Goal: Task Accomplishment & Management: Manage account settings

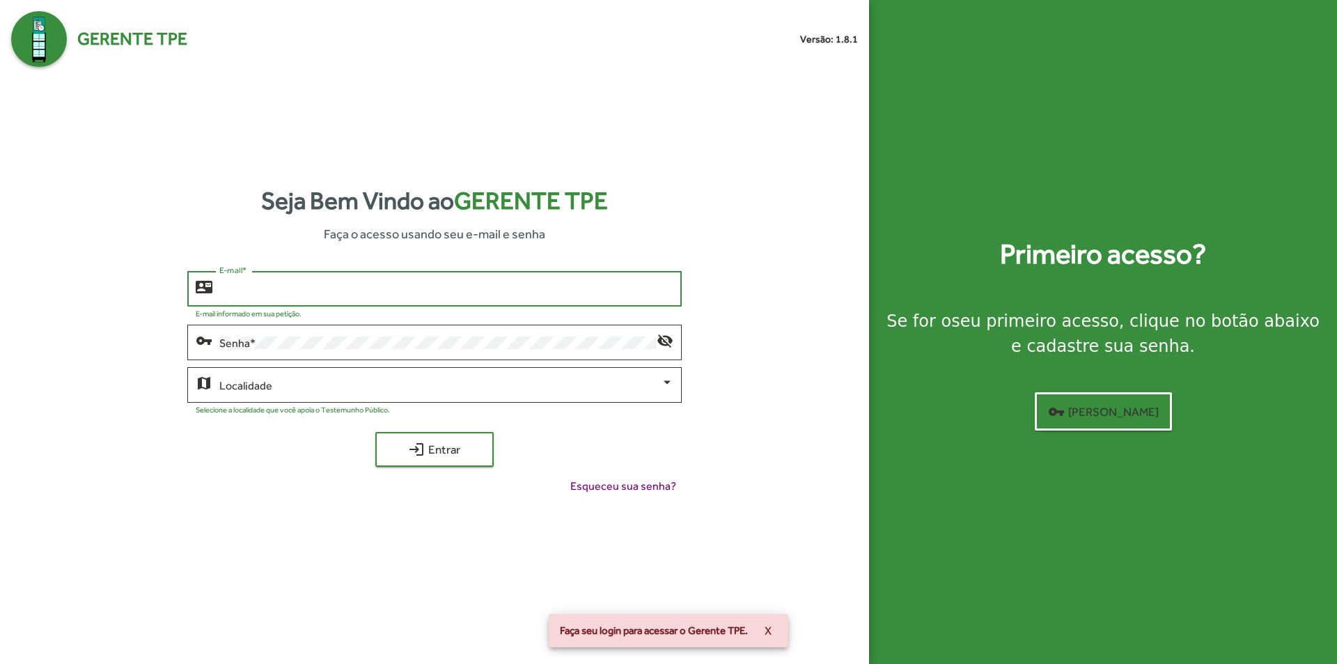
click at [304, 292] on input "E-mail *" at bounding box center [445, 289] width 453 height 13
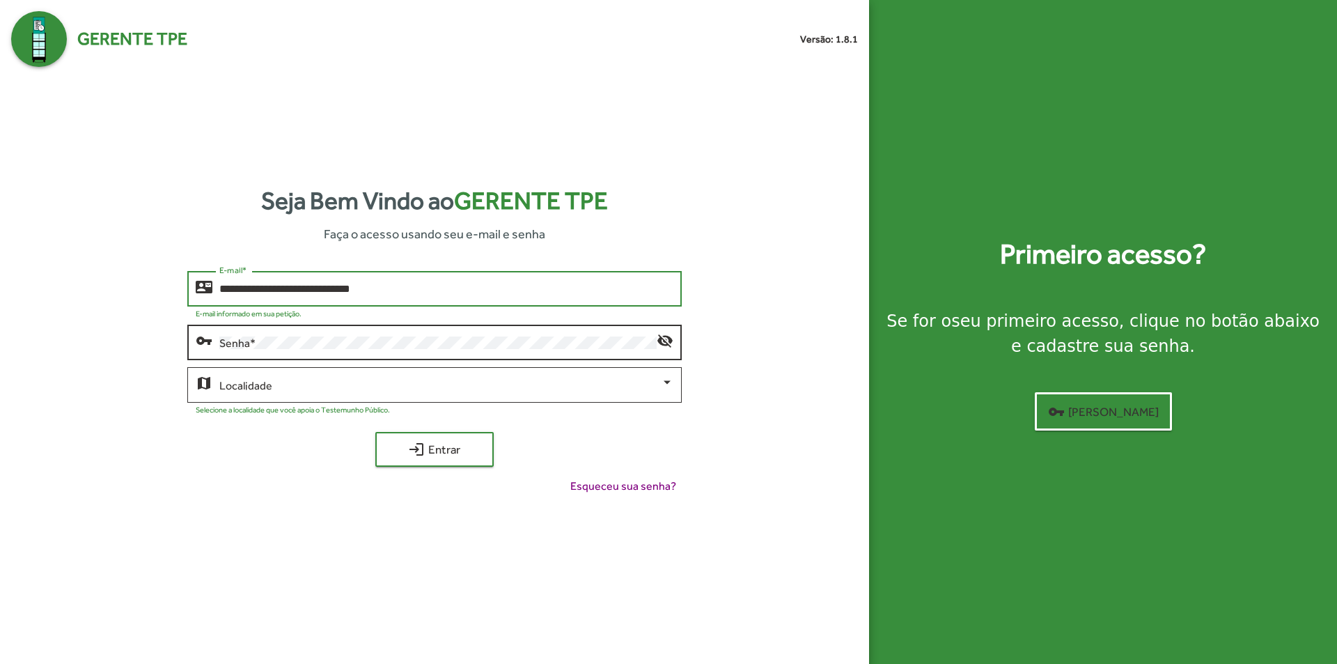
type input "**********"
click at [296, 395] on div "Localidade" at bounding box center [445, 383] width 453 height 38
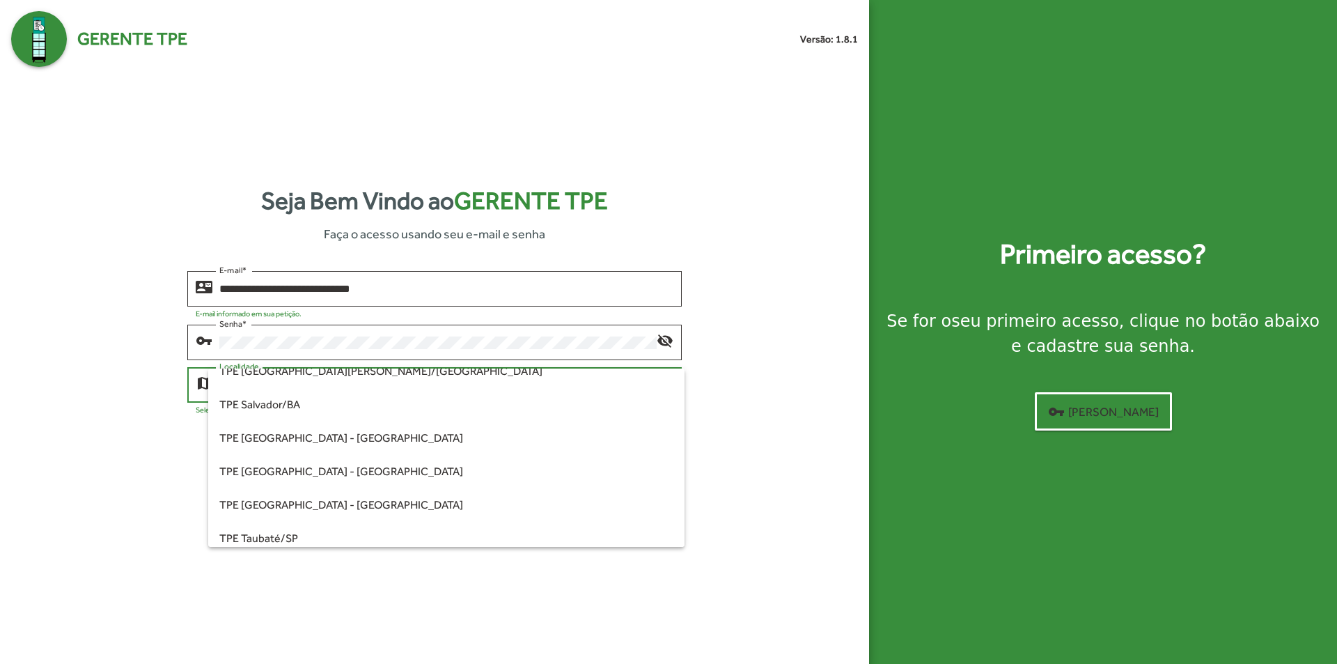
scroll to position [423, 0]
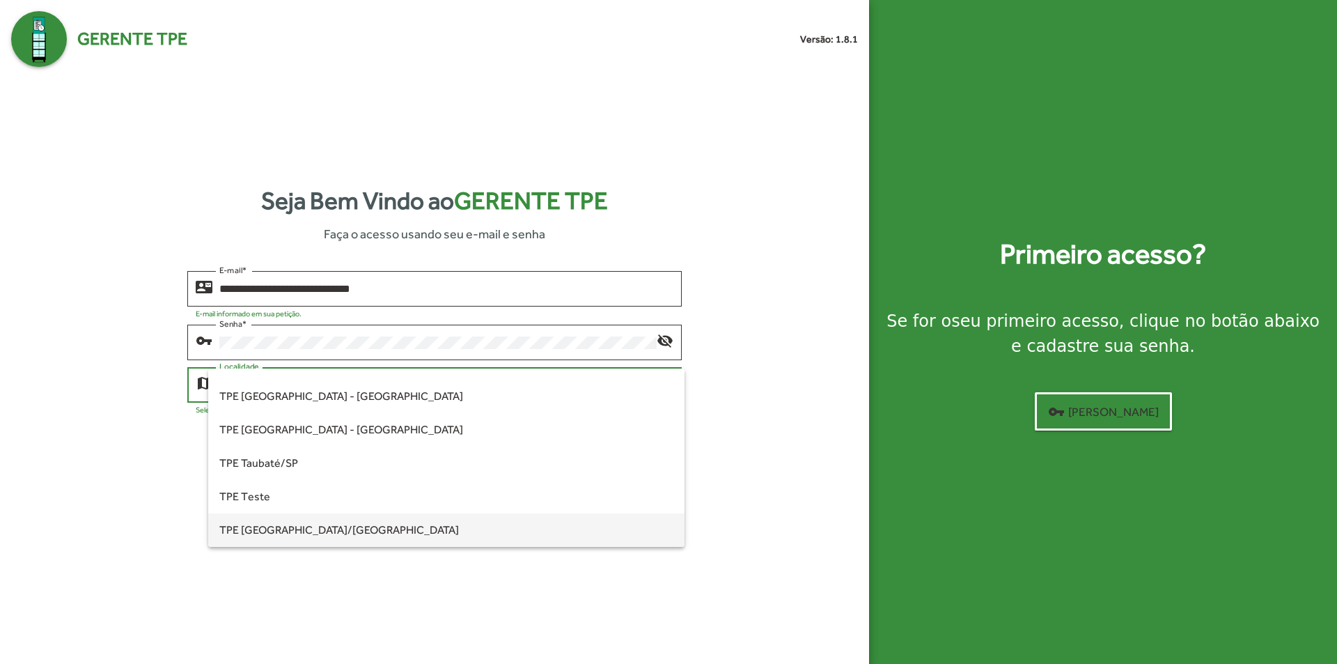
click at [298, 531] on span "TPE [GEOGRAPHIC_DATA]/[GEOGRAPHIC_DATA]" at bounding box center [445, 529] width 453 height 33
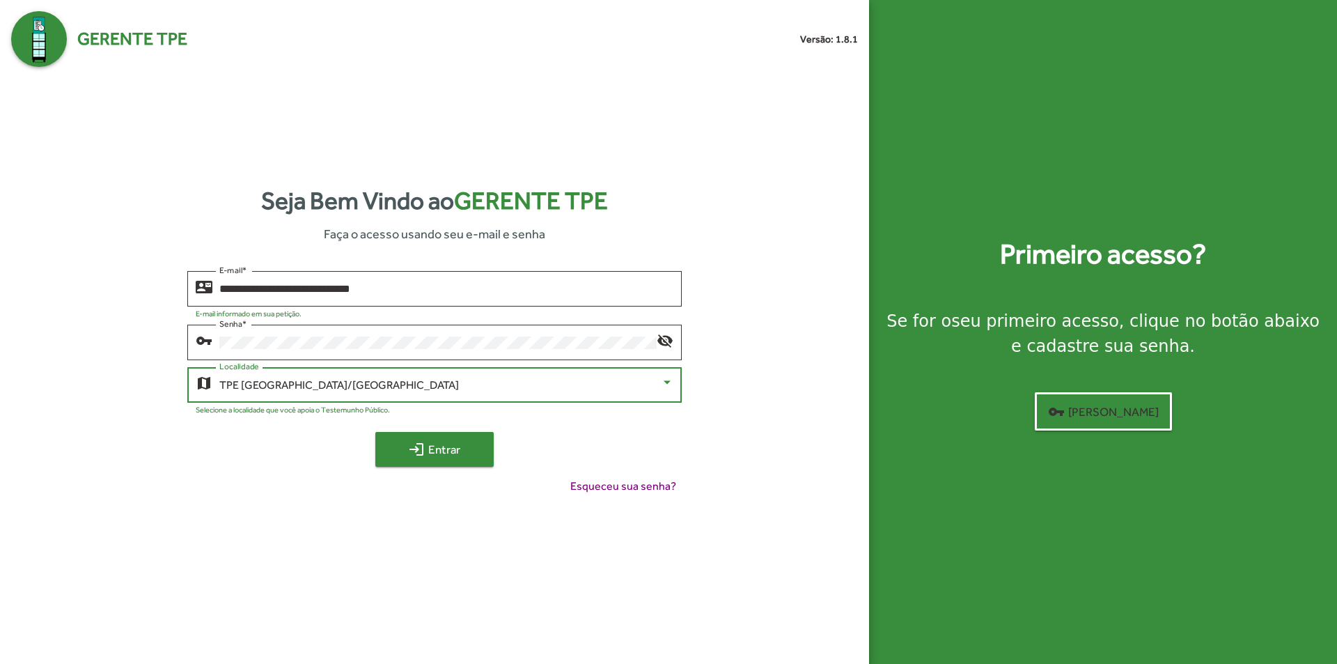
click at [457, 453] on span "login Entrar" at bounding box center [434, 449] width 93 height 25
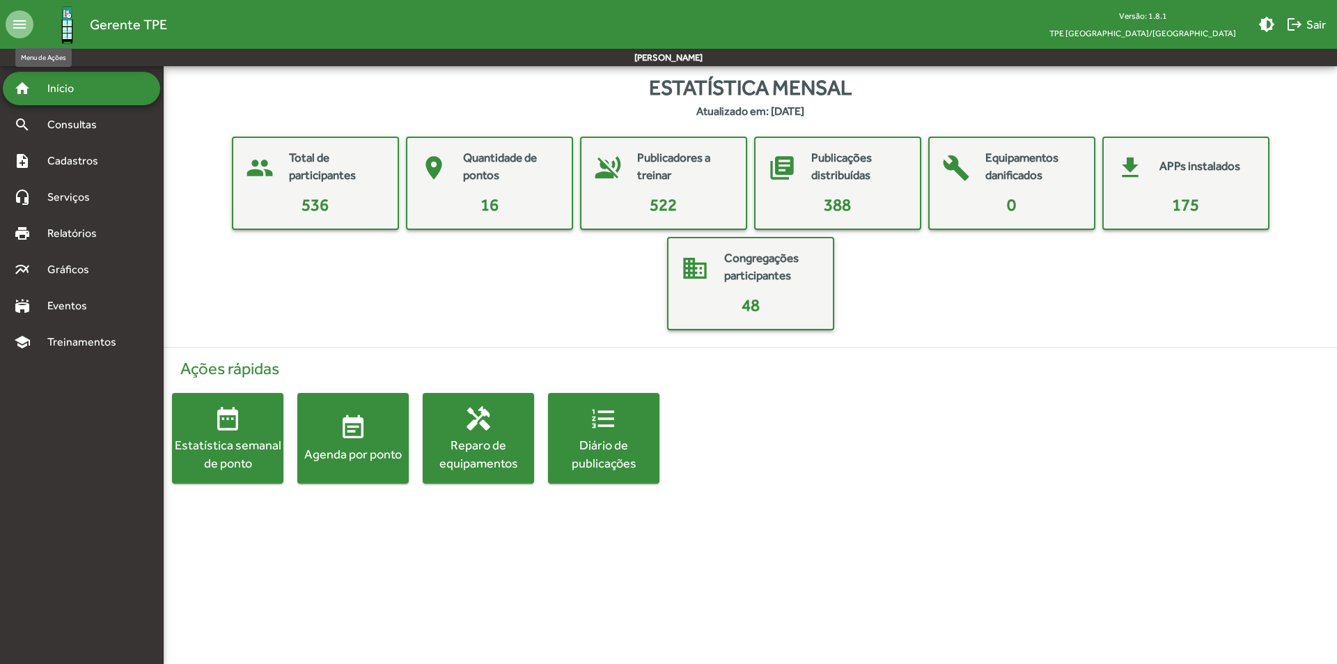
click at [24, 21] on mat-icon "menu" at bounding box center [20, 24] width 28 height 28
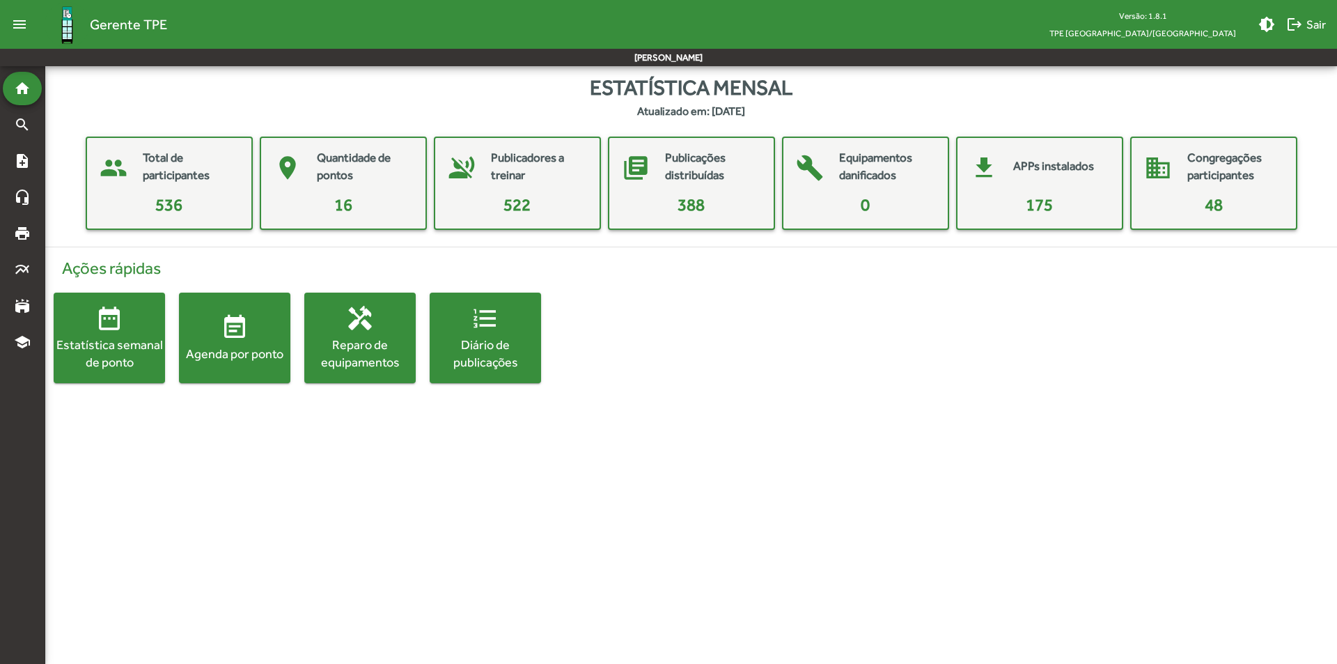
click at [24, 21] on mat-icon "menu" at bounding box center [20, 24] width 28 height 28
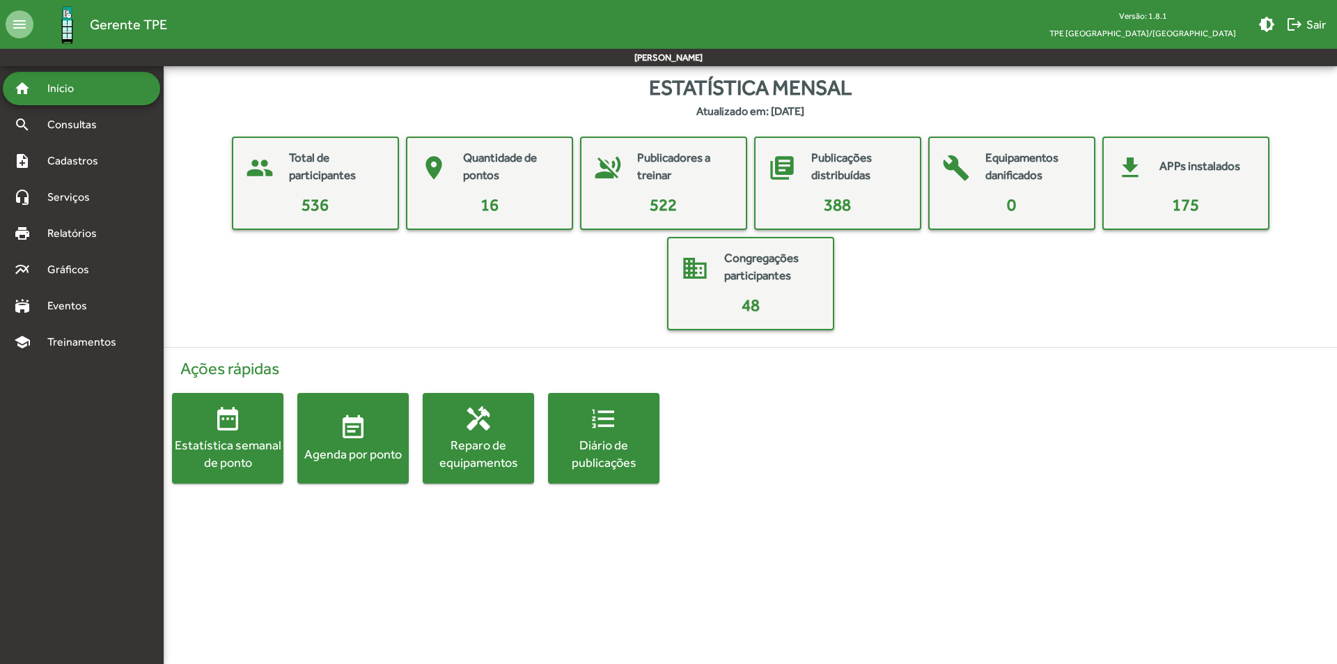
click at [500, 171] on mat-card-title "Quantidade de pontos" at bounding box center [510, 167] width 95 height 36
click at [22, 14] on mat-icon "menu" at bounding box center [20, 24] width 28 height 28
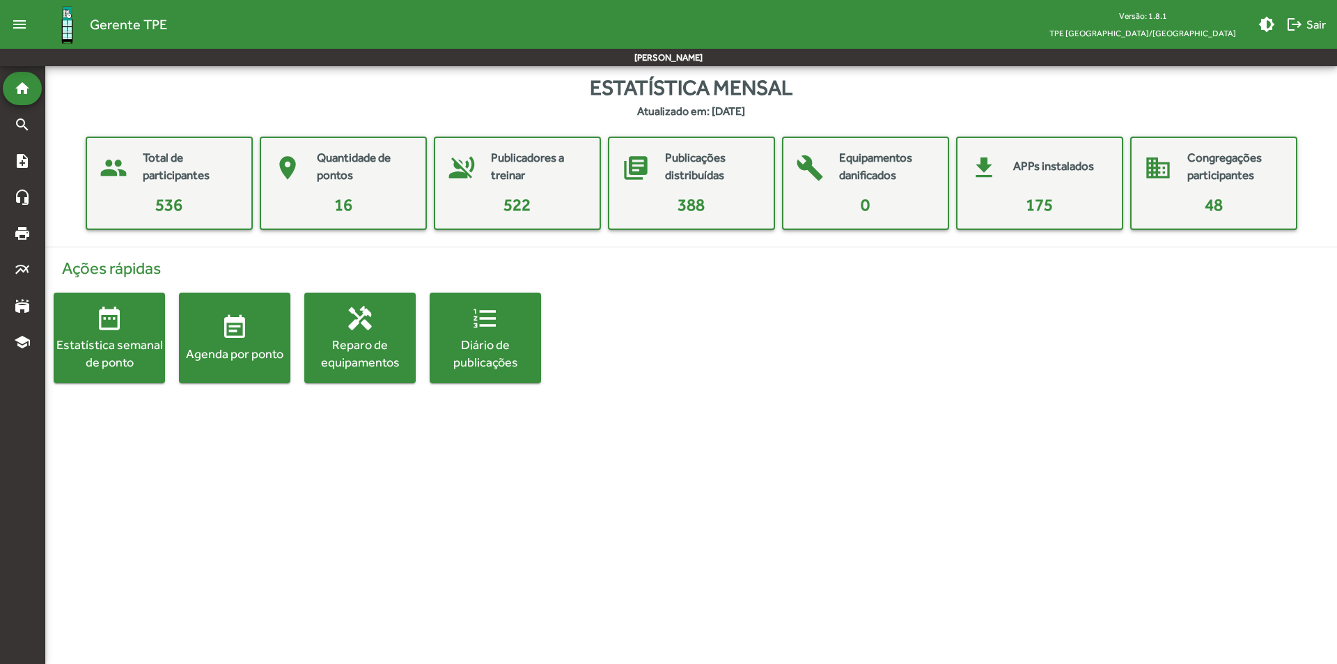
click at [18, 19] on mat-icon "menu" at bounding box center [20, 24] width 28 height 28
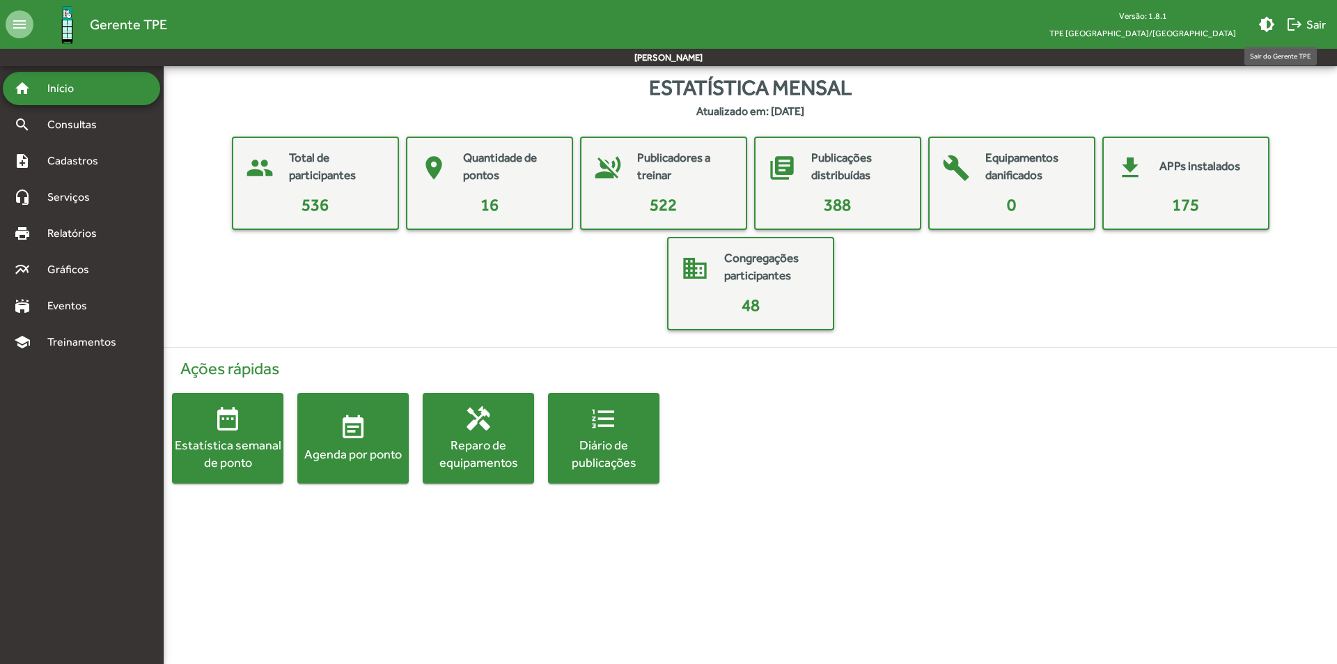
click at [1302, 23] on mat-icon "logout" at bounding box center [1294, 24] width 17 height 17
